Goal: Task Accomplishment & Management: Manage account settings

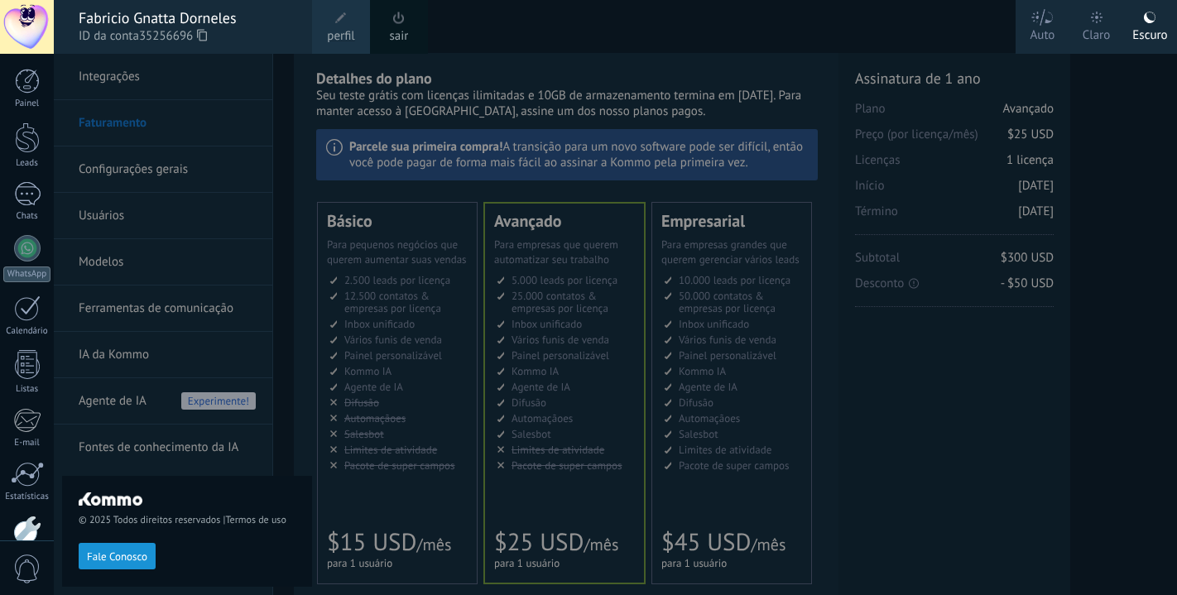
click at [344, 28] on span "perfil" at bounding box center [340, 36] width 27 height 18
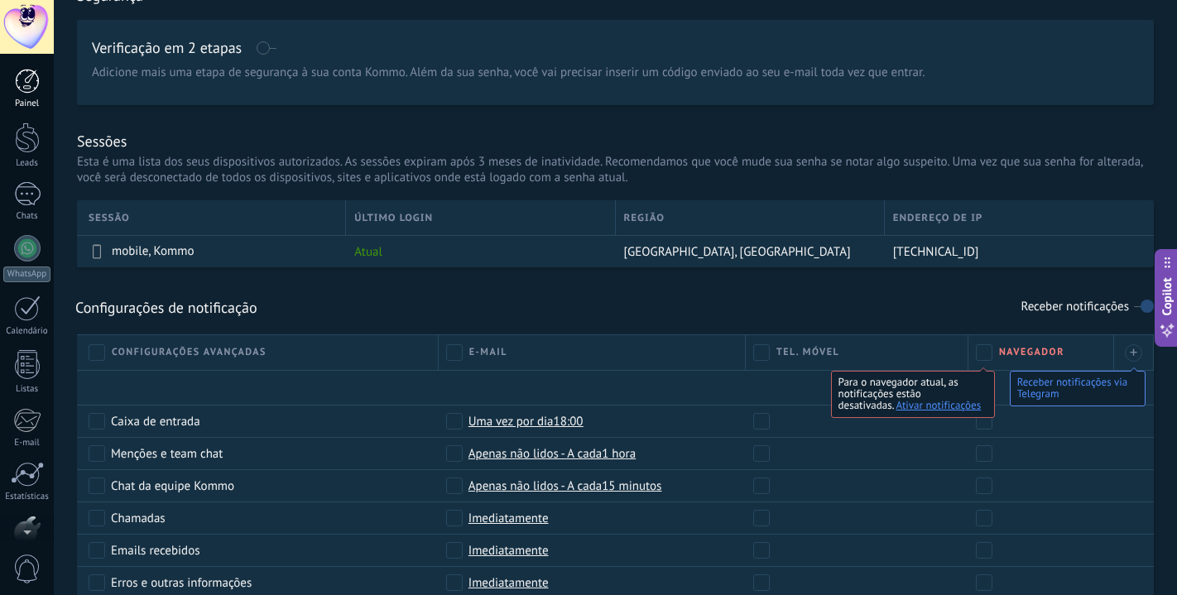
click at [39, 79] on link "Painel" at bounding box center [27, 89] width 54 height 41
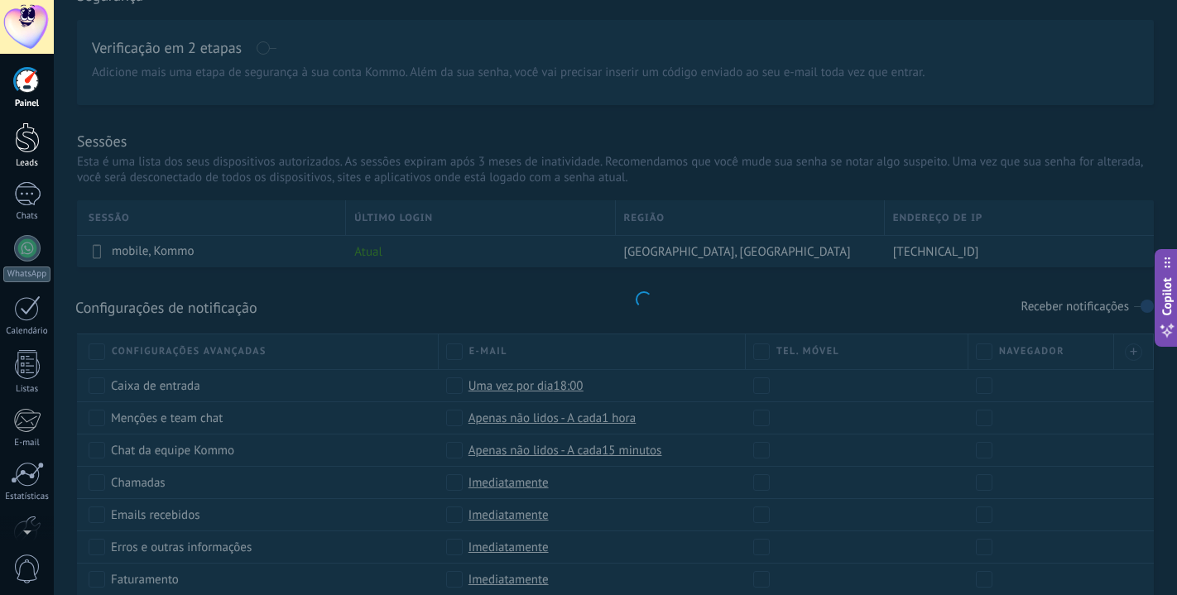
click at [23, 141] on div at bounding box center [27, 138] width 25 height 31
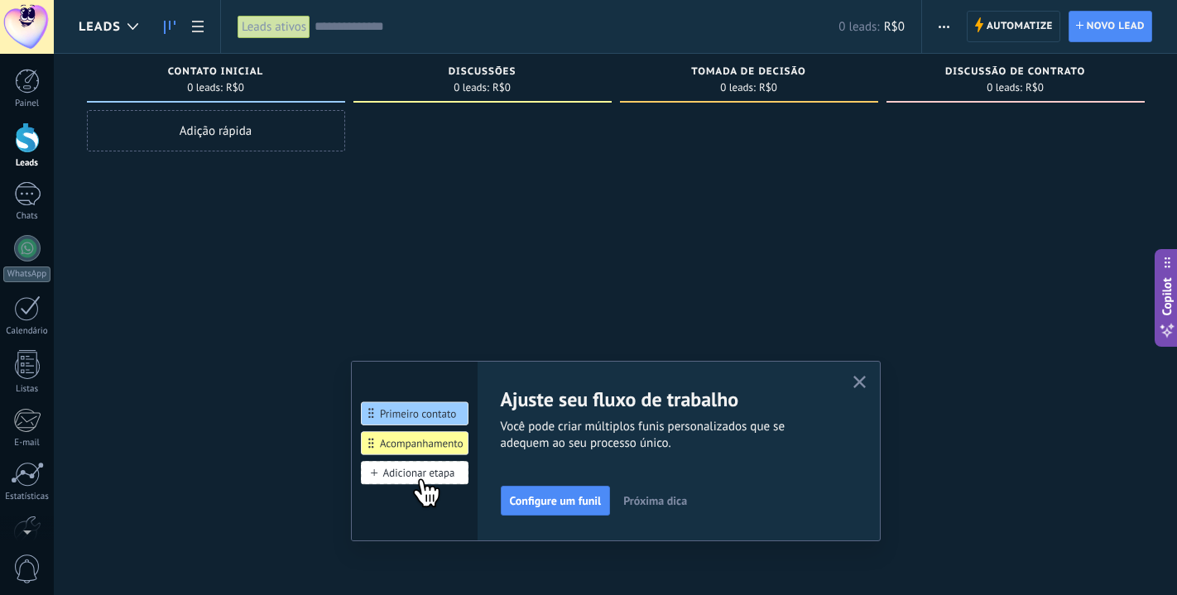
click at [862, 386] on use "button" at bounding box center [860, 382] width 12 height 12
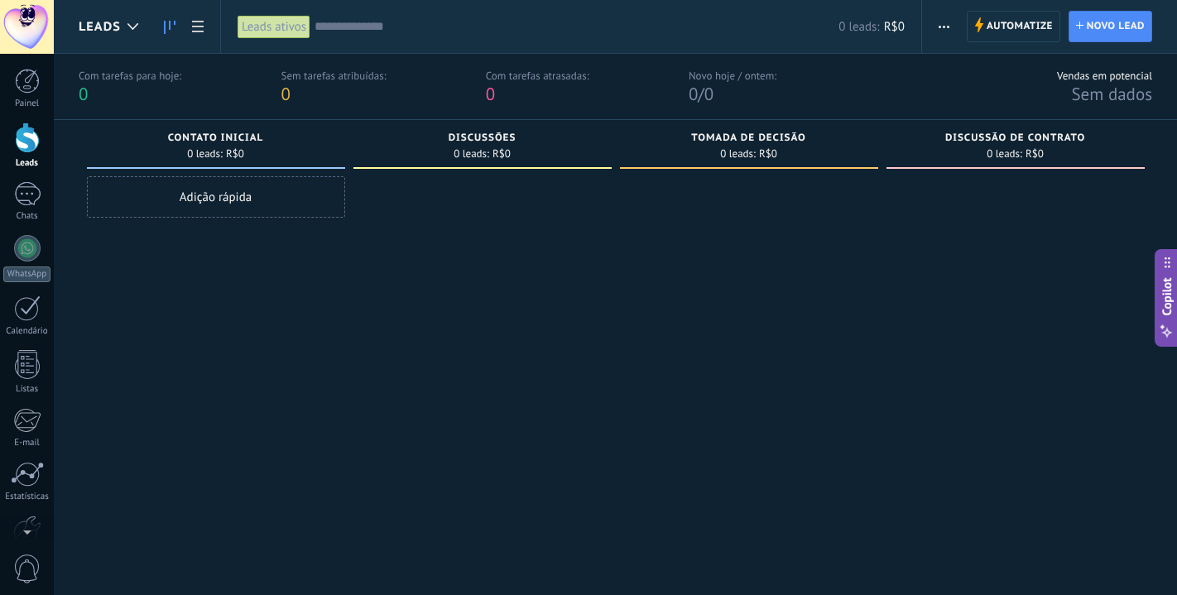
drag, startPoint x: 241, startPoint y: 195, endPoint x: 269, endPoint y: 217, distance: 35.4
click at [241, 195] on div "Adição rápida" at bounding box center [216, 196] width 258 height 41
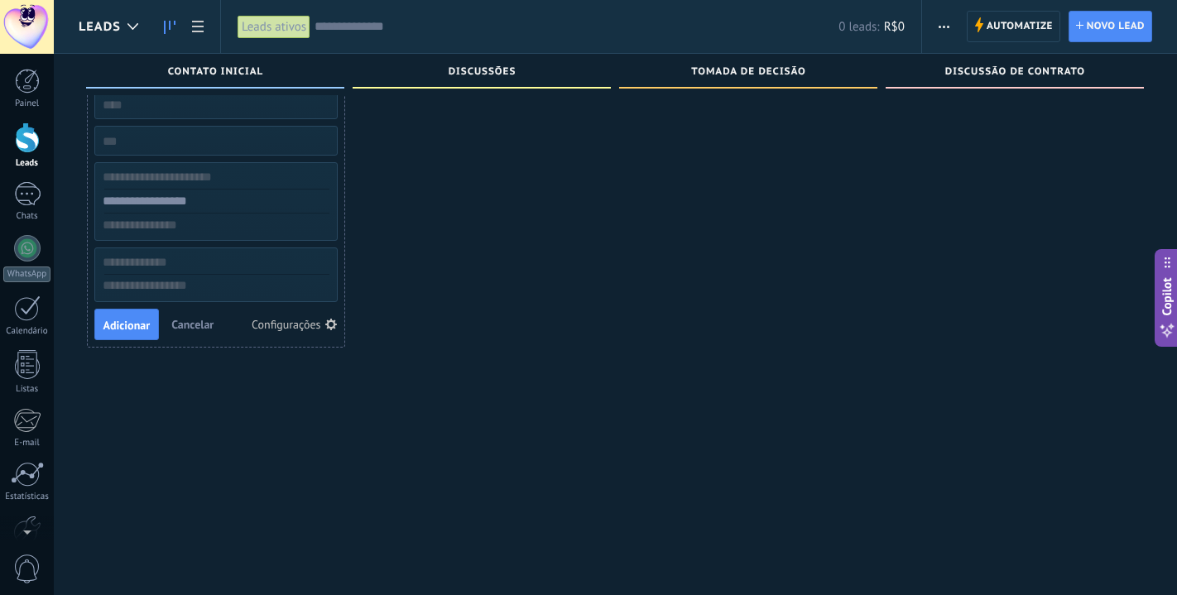
scroll to position [15, 0]
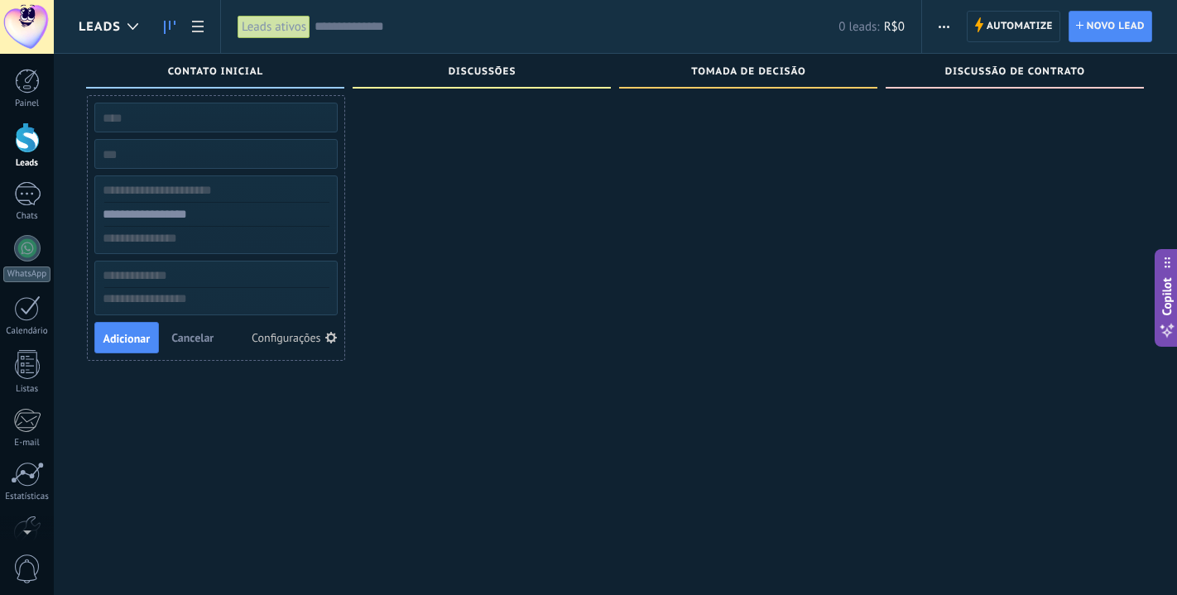
click at [182, 330] on span "Cancelar" at bounding box center [192, 337] width 42 height 15
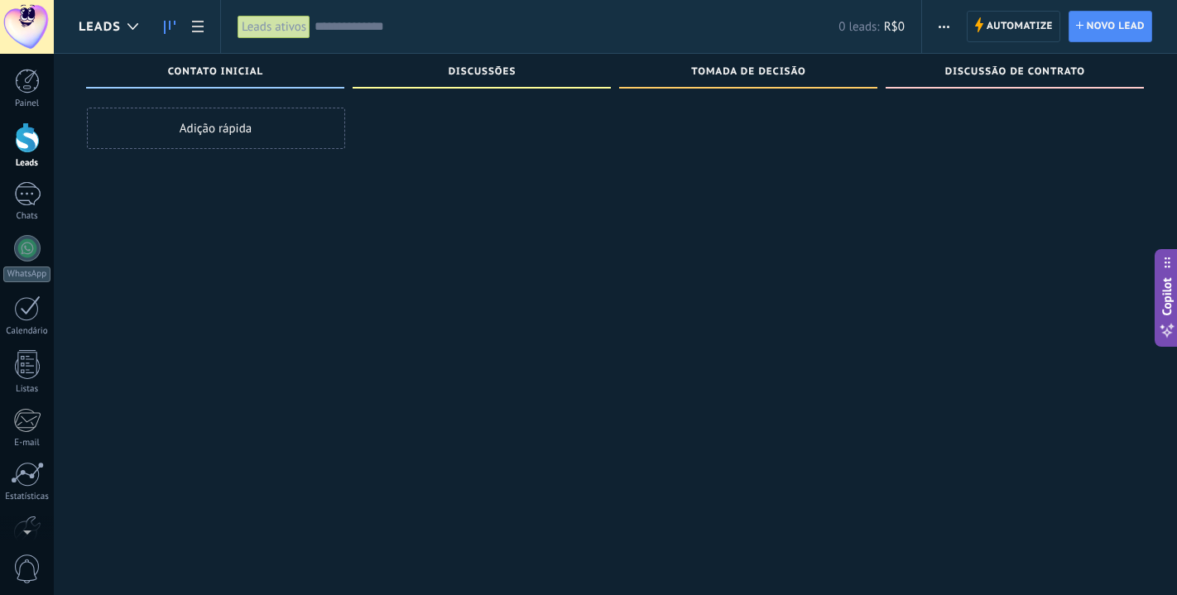
scroll to position [0, 0]
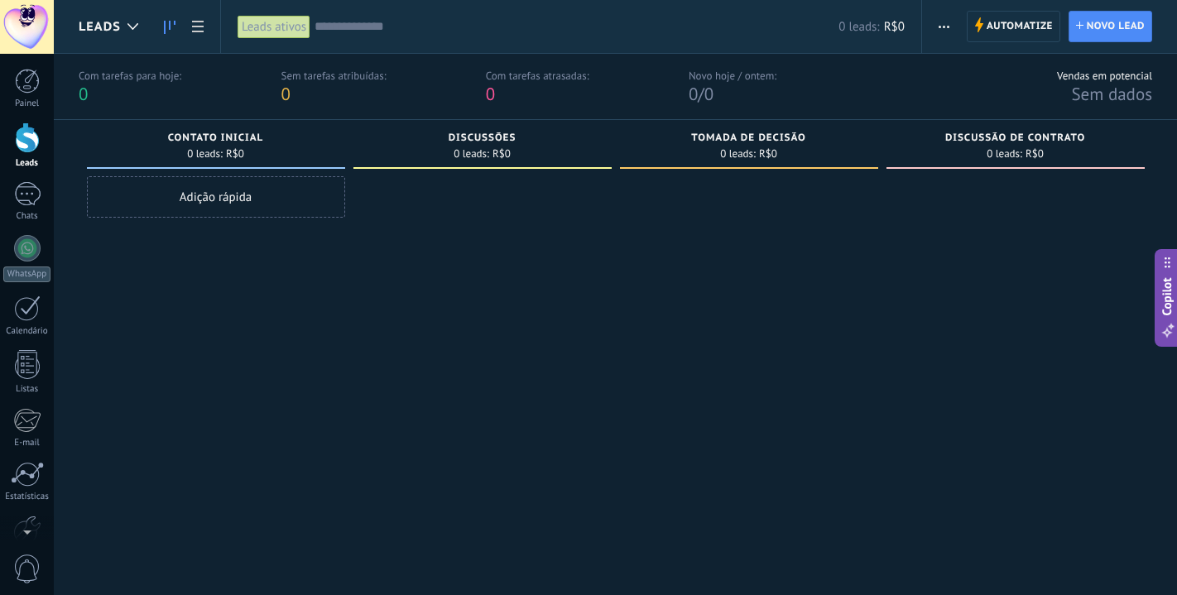
click at [1103, 21] on span "Novo lead" at bounding box center [1116, 27] width 58 height 30
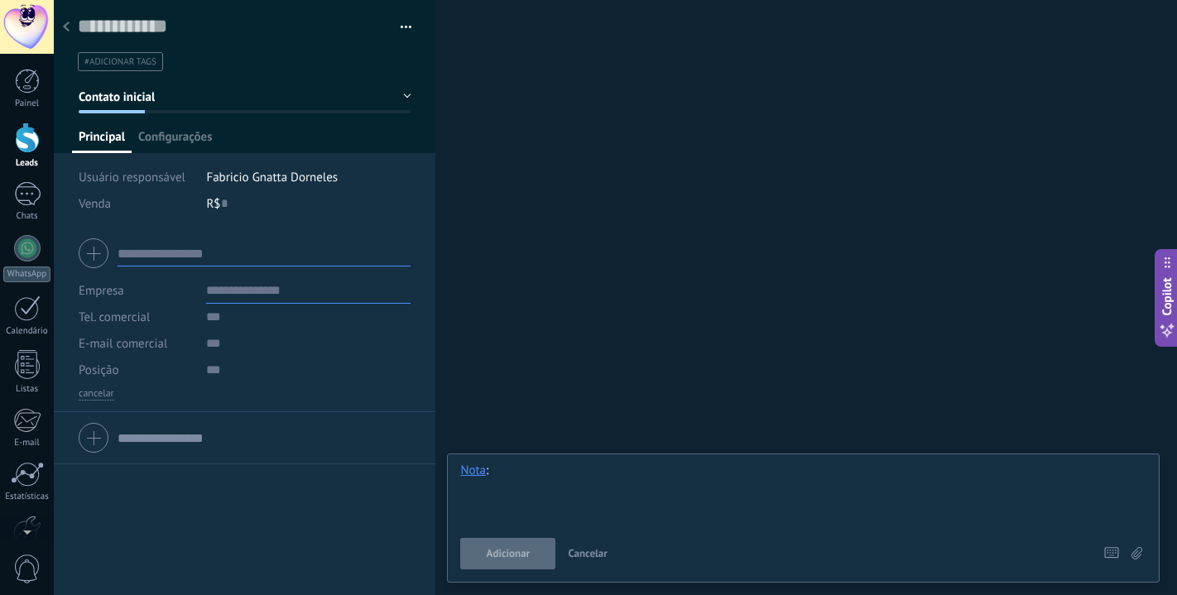
click at [622, 486] on div at bounding box center [803, 494] width 686 height 63
click at [595, 562] on button "Cancelar" at bounding box center [587, 553] width 53 height 31
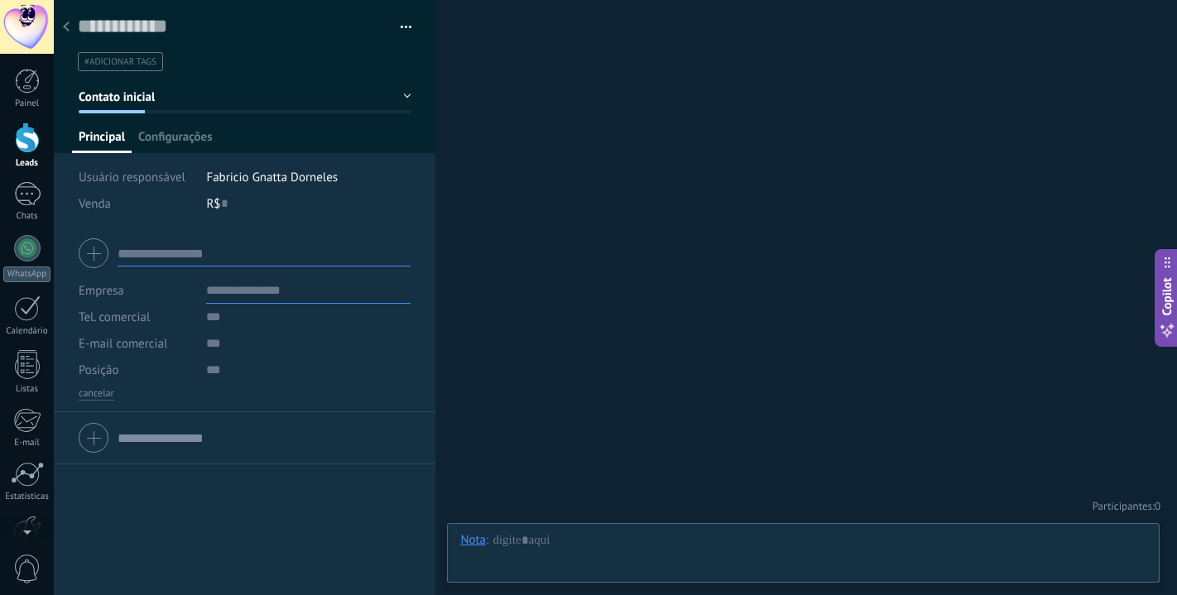
click at [396, 25] on button "button" at bounding box center [400, 27] width 24 height 25
click at [527, 44] on div "Buscar Carregar mais Participantes: 0 Adicionar membro Bots: 0" at bounding box center [807, 297] width 742 height 595
click at [65, 24] on icon at bounding box center [66, 27] width 7 height 10
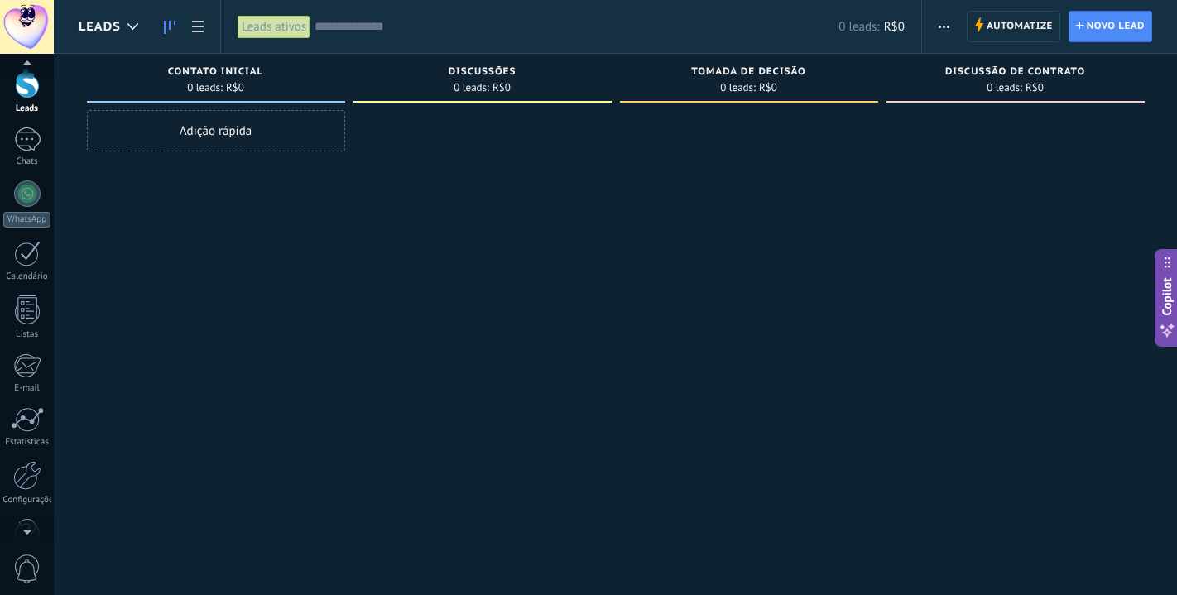
scroll to position [93, 0]
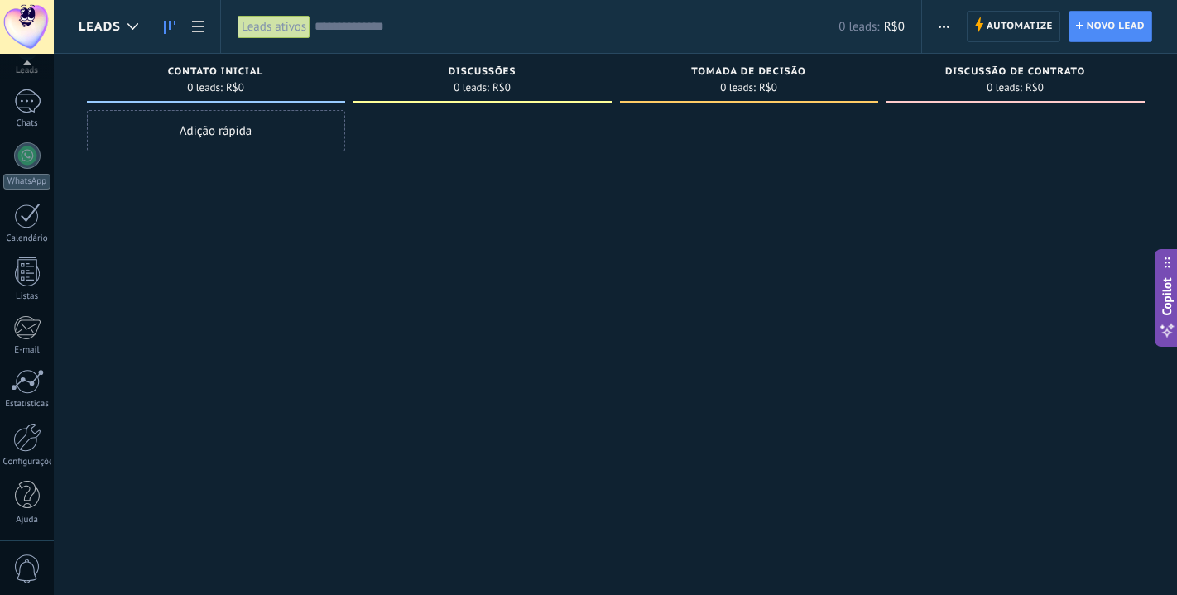
drag, startPoint x: 31, startPoint y: 575, endPoint x: 57, endPoint y: 562, distance: 28.9
click at [31, 575] on span "0" at bounding box center [27, 569] width 28 height 29
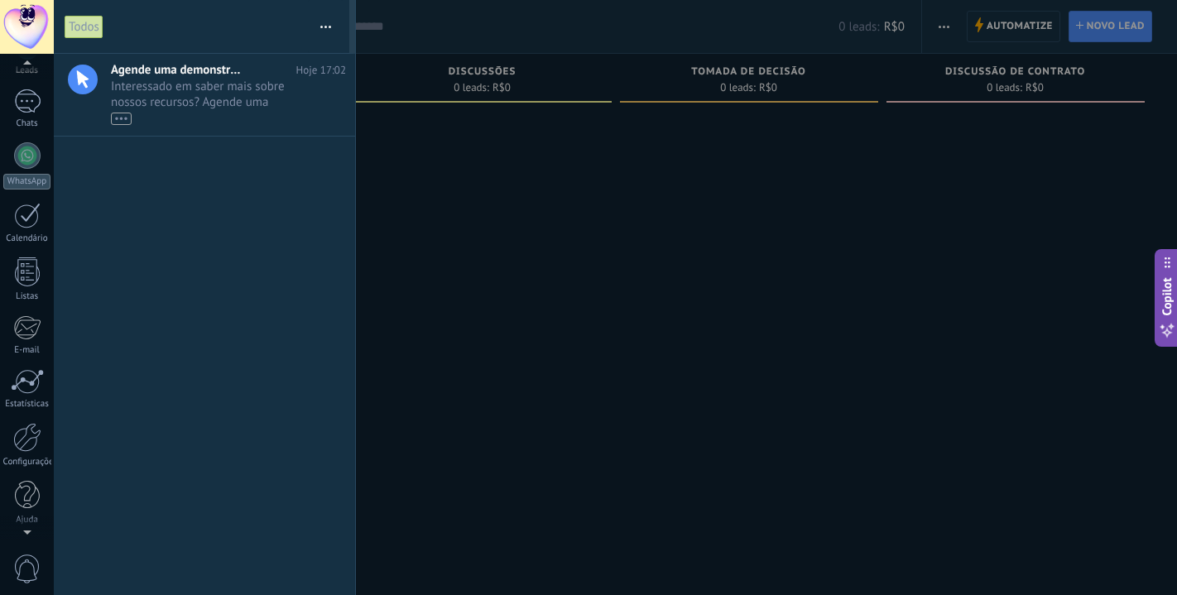
scroll to position [31, 0]
click at [31, 25] on div at bounding box center [27, 27] width 54 height 54
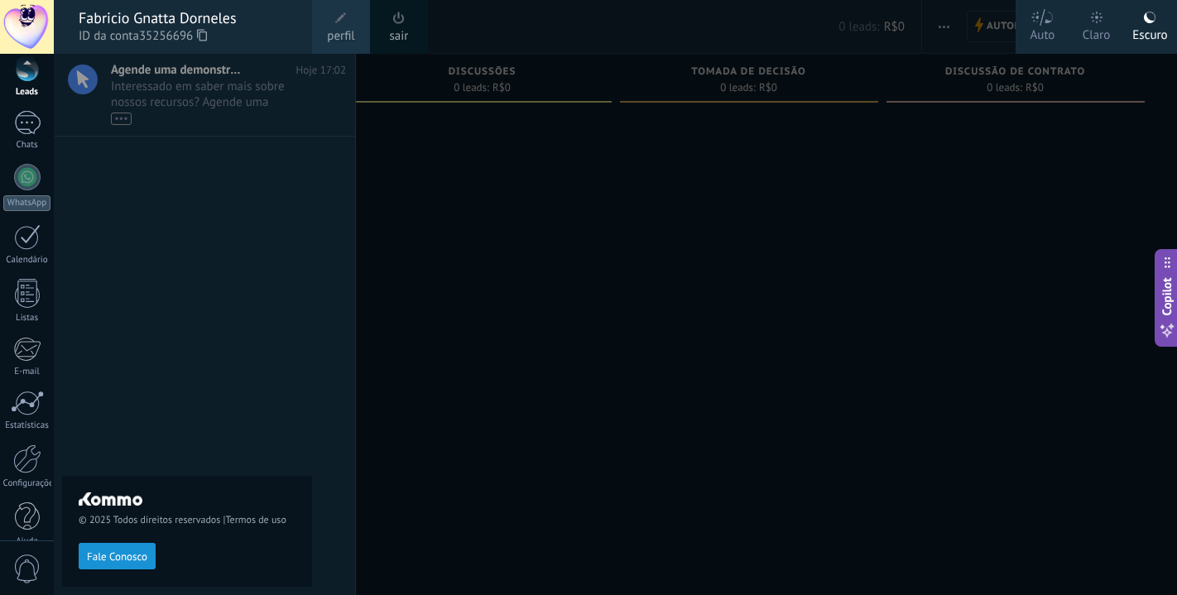
scroll to position [93, 0]
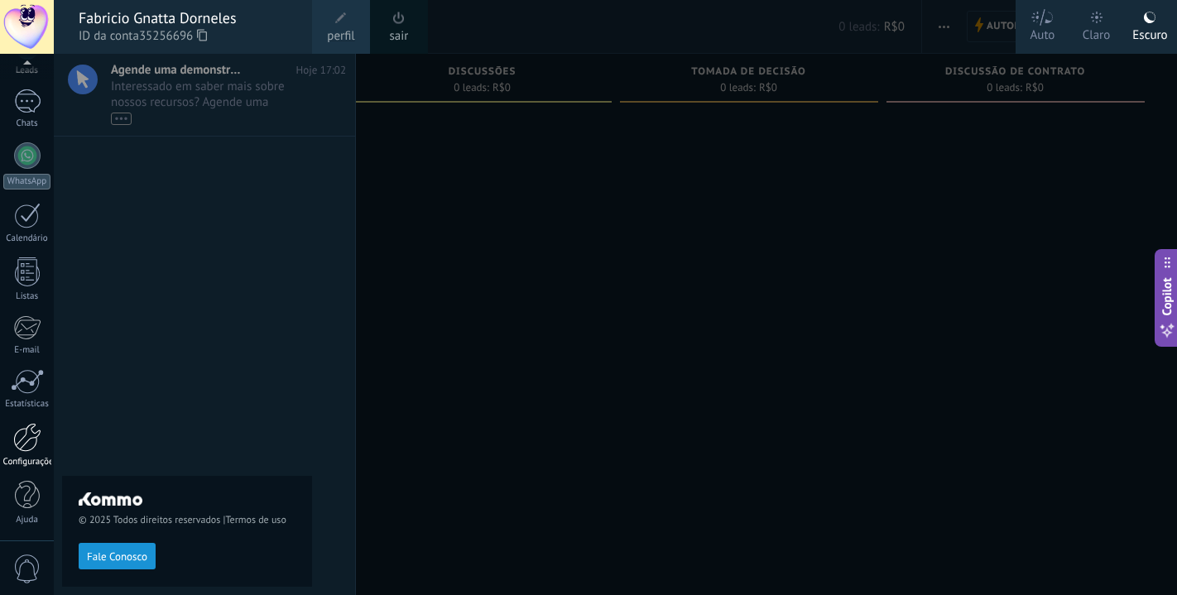
click at [31, 442] on div at bounding box center [27, 437] width 28 height 29
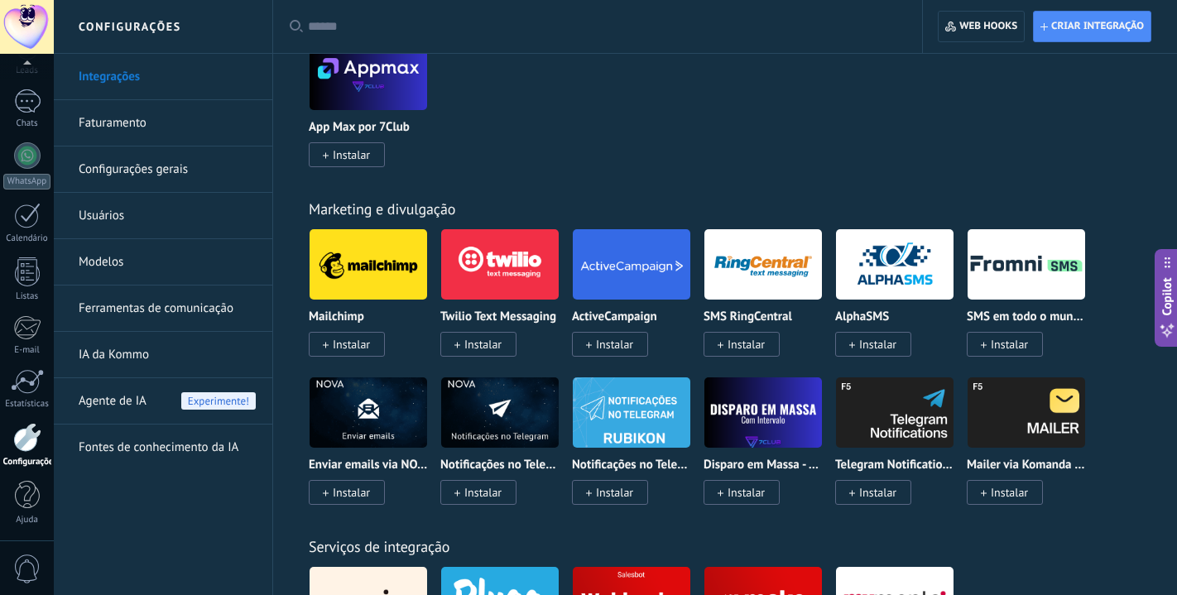
scroll to position [1478, 0]
